Goal: Information Seeking & Learning: Learn about a topic

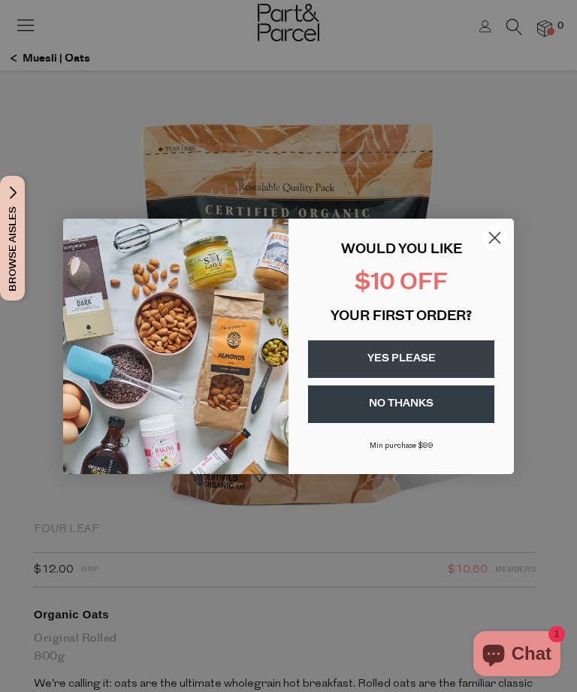
click at [501, 232] on circle "Close dialog" at bounding box center [495, 237] width 25 height 25
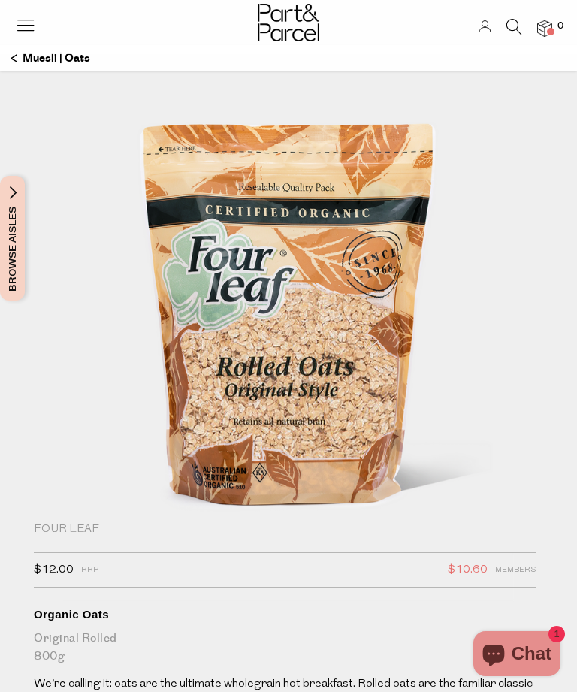
click at [548, 23] on img at bounding box center [545, 28] width 15 height 17
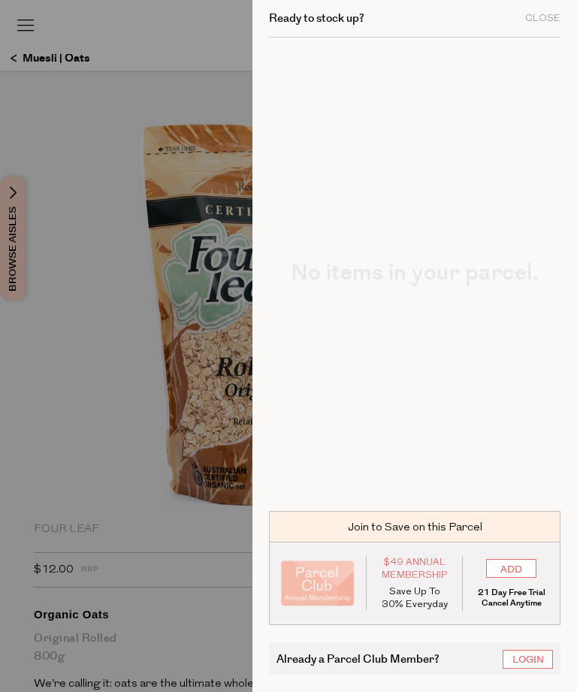
click at [96, 380] on div at bounding box center [288, 346] width 577 height 692
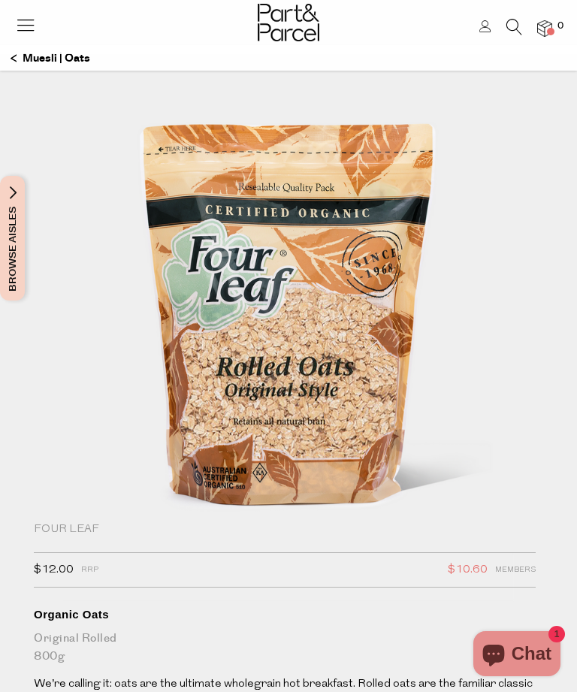
click at [520, 11] on div at bounding box center [288, 24] width 577 height 49
click at [520, 19] on icon at bounding box center [515, 27] width 16 height 17
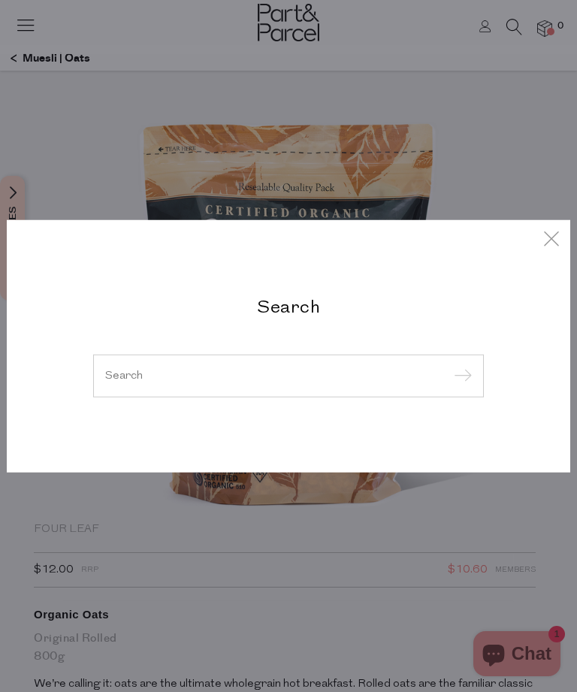
click at [575, 225] on div "Search" at bounding box center [288, 346] width 577 height 692
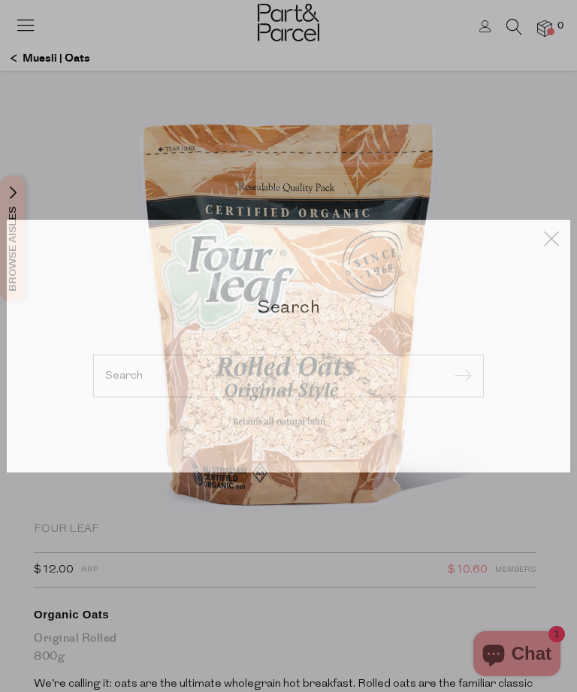
click at [560, 240] on icon at bounding box center [552, 238] width 23 height 22
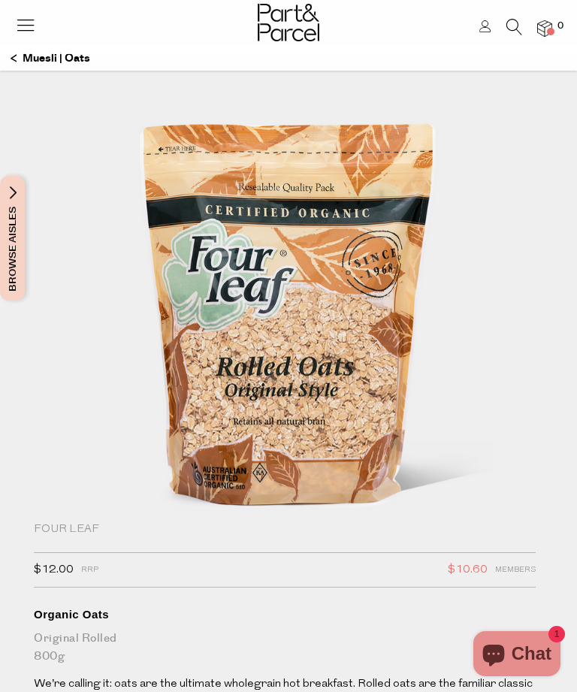
click at [33, 16] on icon at bounding box center [25, 24] width 21 height 21
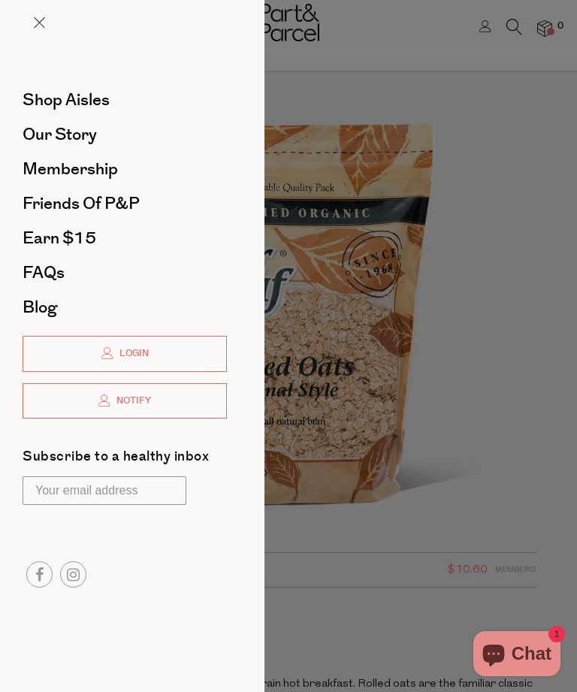
click at [35, 277] on span "FAQs" at bounding box center [44, 273] width 42 height 24
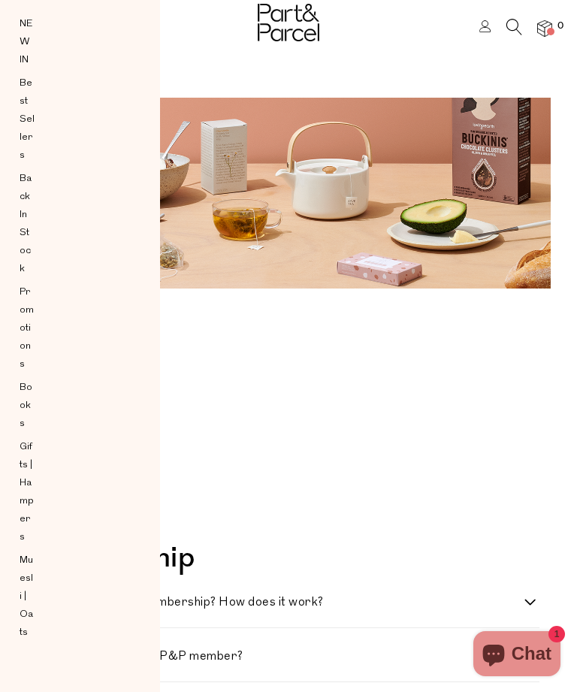
click at [196, 417] on li "Products" at bounding box center [283, 415] width 514 height 21
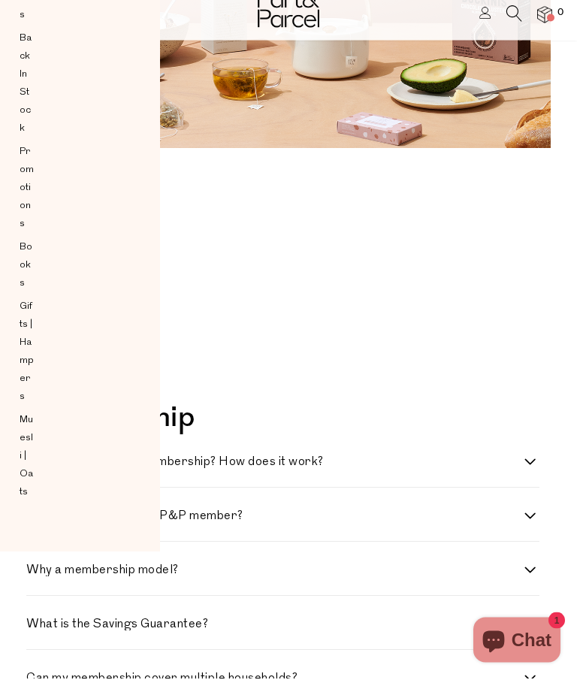
scroll to position [101, 0]
